Goal: Transaction & Acquisition: Purchase product/service

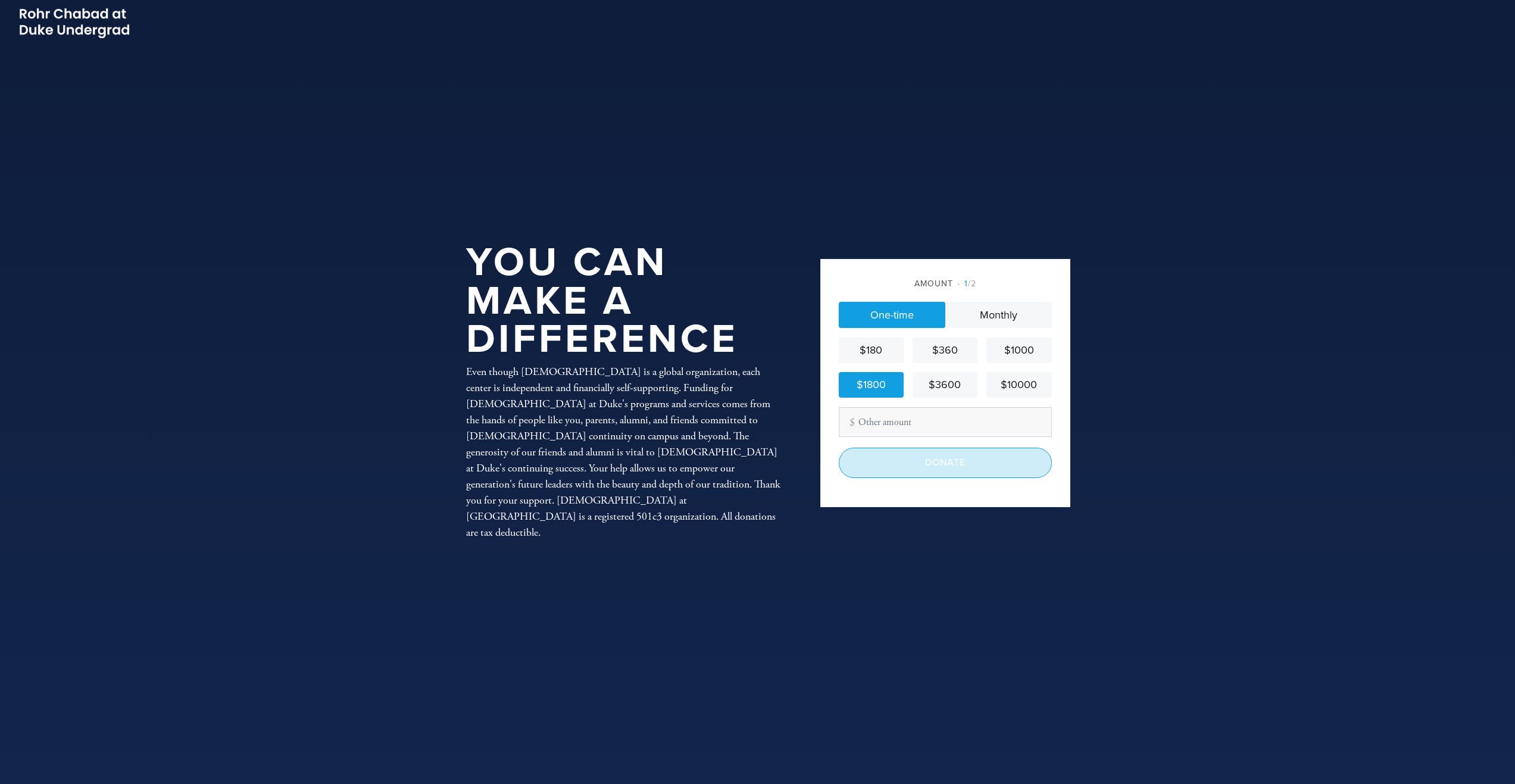
click at [963, 464] on input "Donate" at bounding box center [945, 462] width 213 height 30
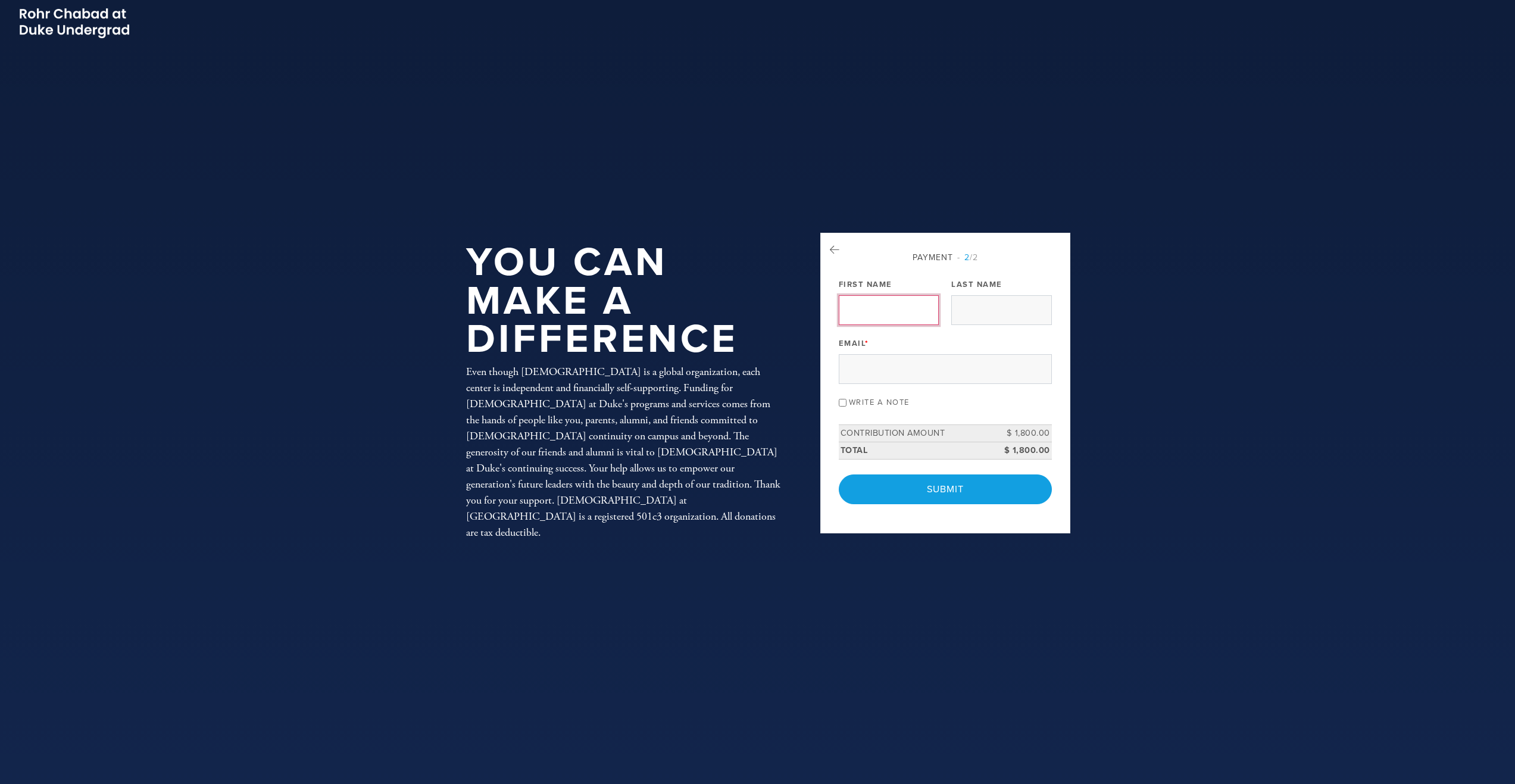
click at [913, 313] on input "First Name" at bounding box center [889, 310] width 100 height 30
type input "David"
type input "Henschke"
drag, startPoint x: 967, startPoint y: 378, endPoint x: 818, endPoint y: 363, distance: 149.8
click at [818, 363] on aside "Payment 2 /2 Payment Processor Pay Later PayPal First Name David Last Name Hens…" at bounding box center [945, 392] width 268 height 641
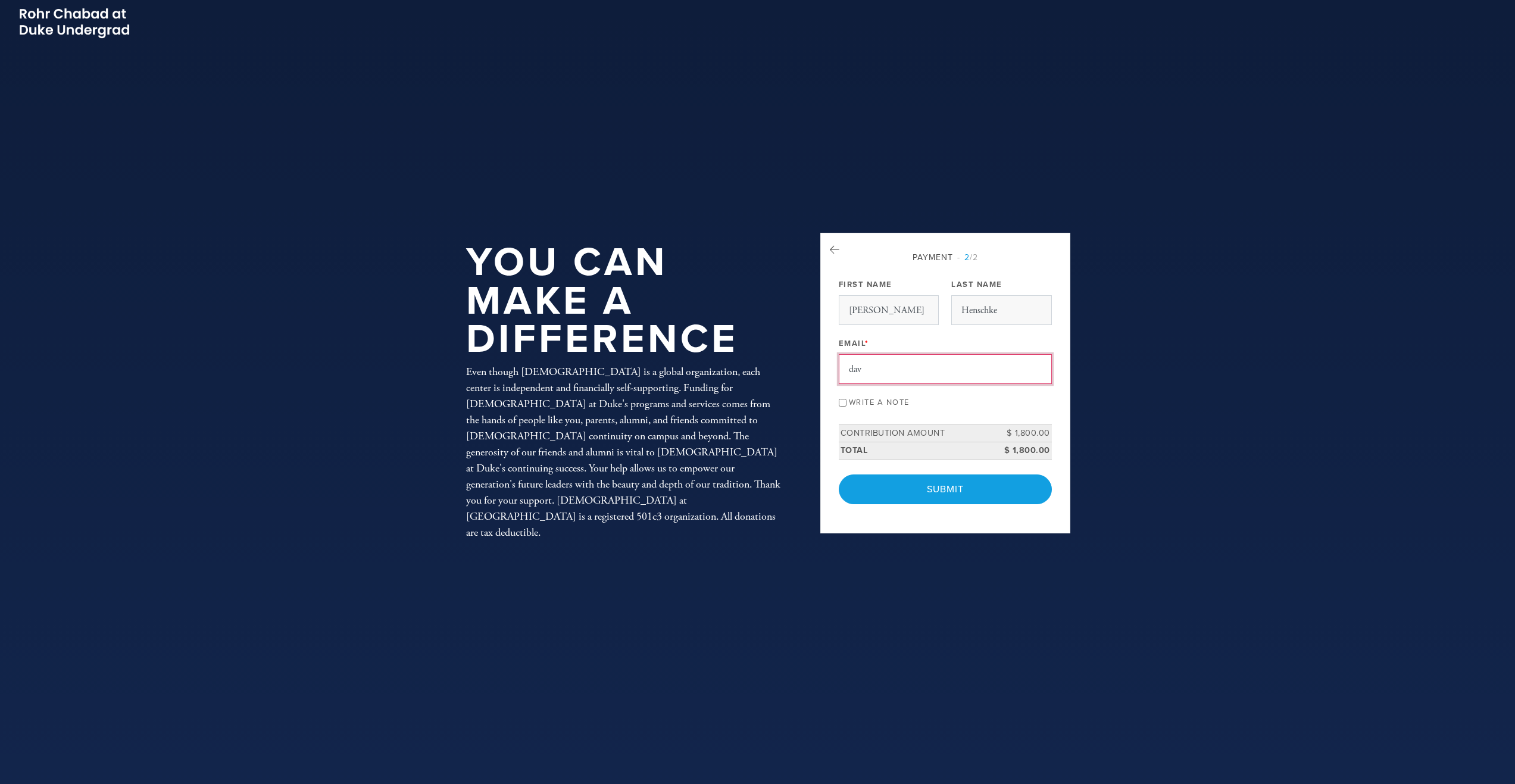
type input "david.henschke@gmail.com"
click at [893, 396] on div "Write a note" at bounding box center [945, 401] width 213 height 16
click at [894, 399] on label "Write a note" at bounding box center [879, 402] width 61 height 9
click at [846, 399] on input "Write a note" at bounding box center [843, 403] width 8 height 8
checkbox input "true"
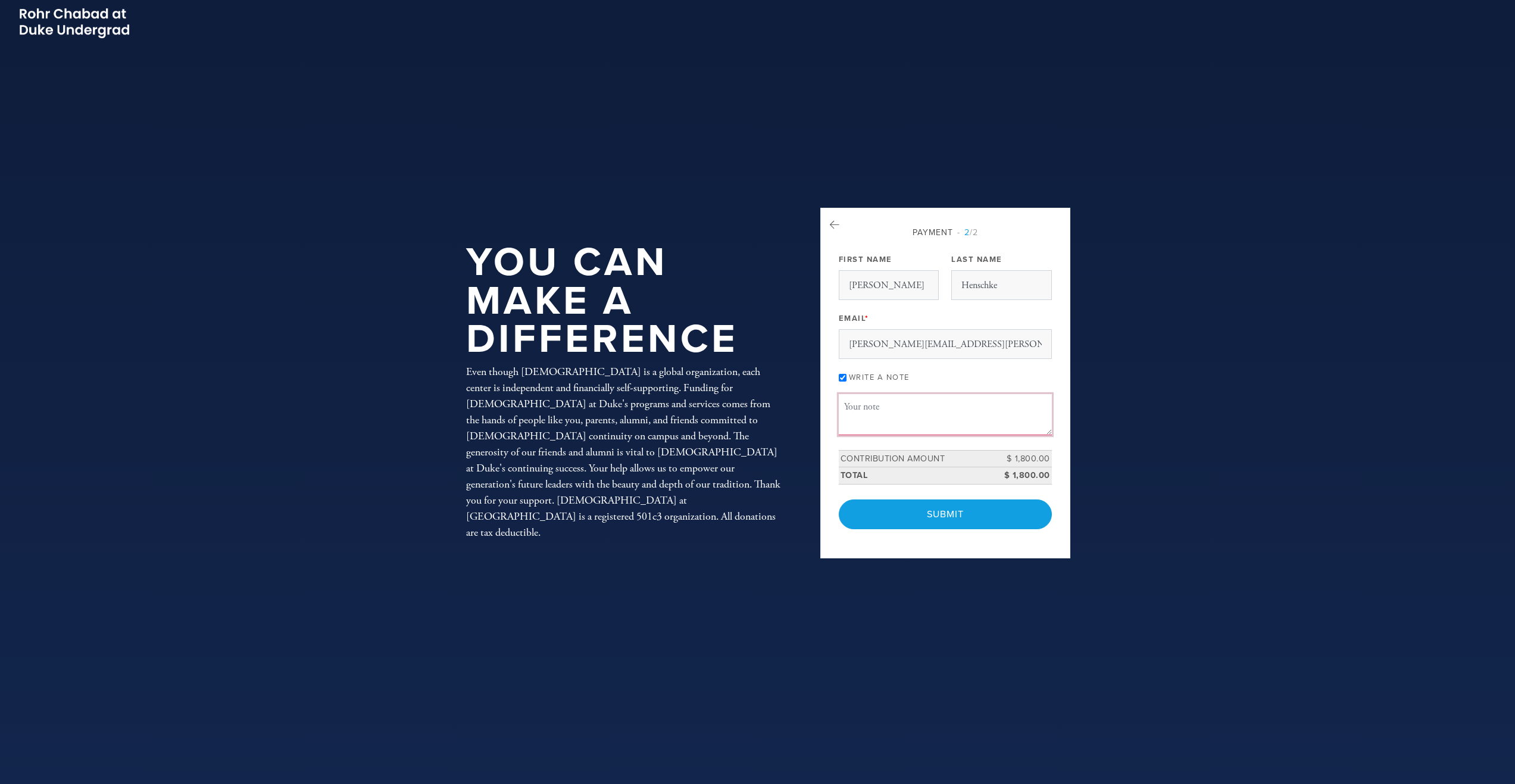
click at [894, 399] on textarea "Message or dedication" at bounding box center [945, 414] width 213 height 41
click at [902, 408] on textarea "Message or dedication" at bounding box center [945, 414] width 213 height 41
type textarea "J"
click at [847, 376] on div "Write a note" at bounding box center [945, 376] width 213 height 16
click at [835, 376] on div "Payment 2 /2 Payment Processor Pay Later PayPal First Name David Last Name Hens…" at bounding box center [945, 382] width 250 height 350
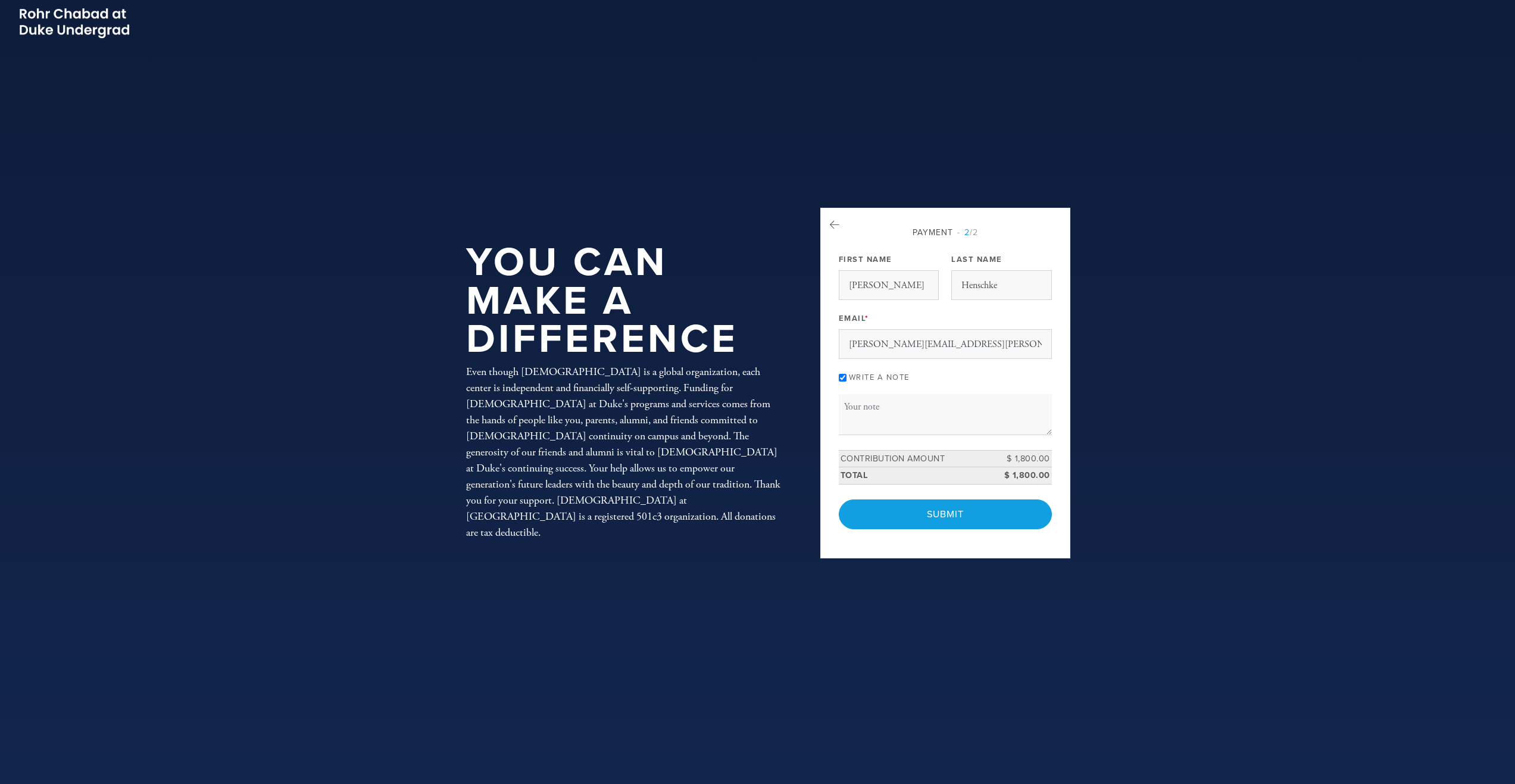
click at [842, 377] on input "Write a note" at bounding box center [843, 378] width 8 height 8
checkbox input "false"
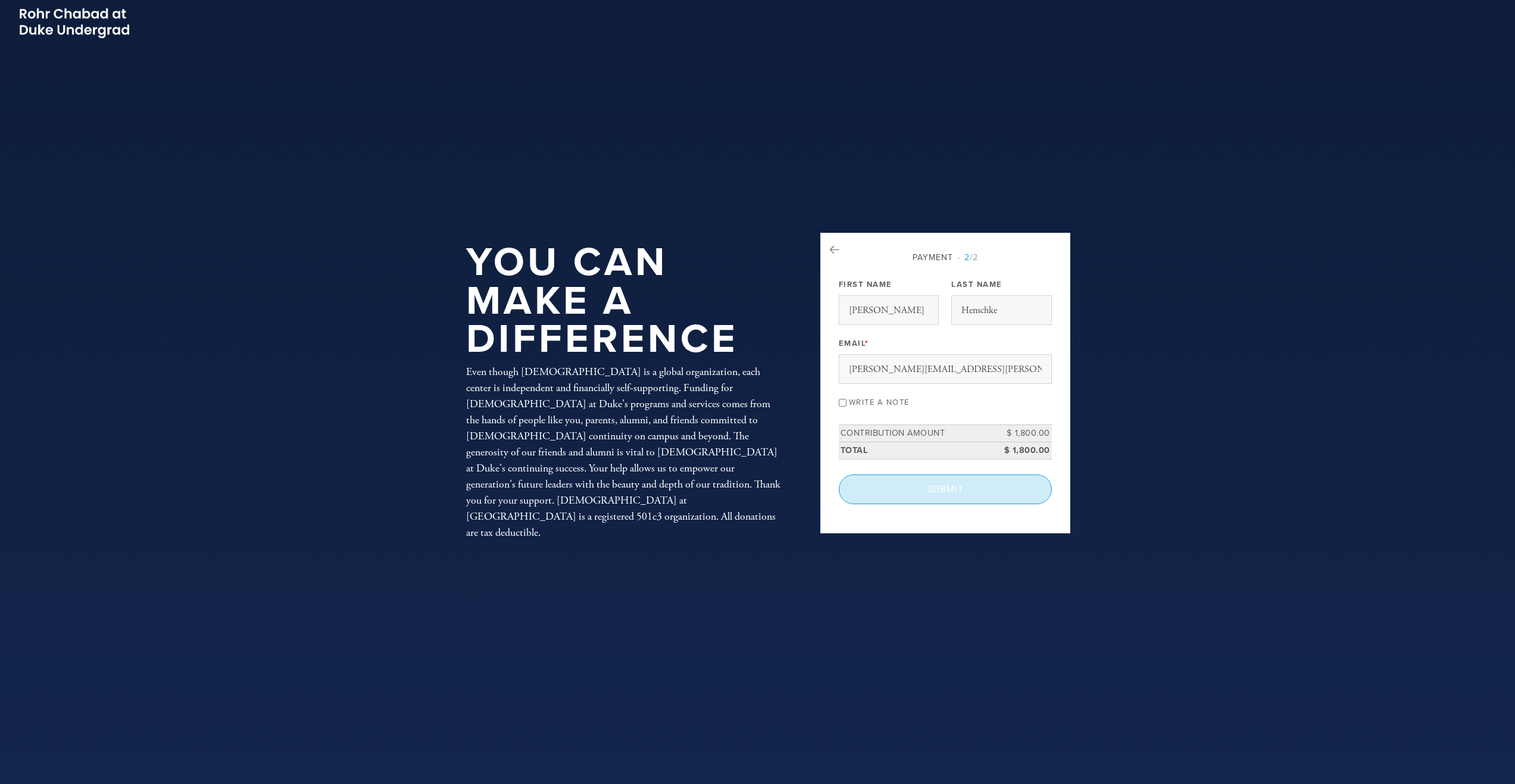
click at [913, 484] on input "Submit" at bounding box center [945, 489] width 213 height 30
